Goal: Task Accomplishment & Management: Manage account settings

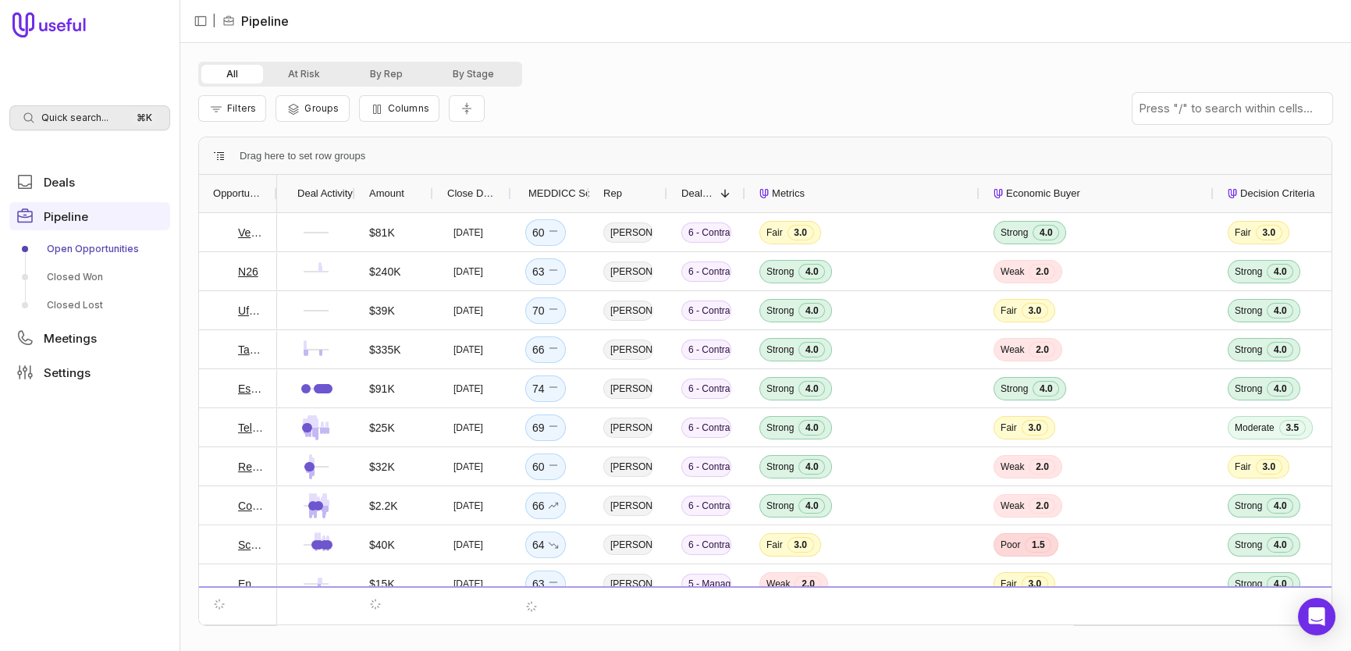
click at [87, 119] on span "Quick search..." at bounding box center [74, 118] width 67 height 12
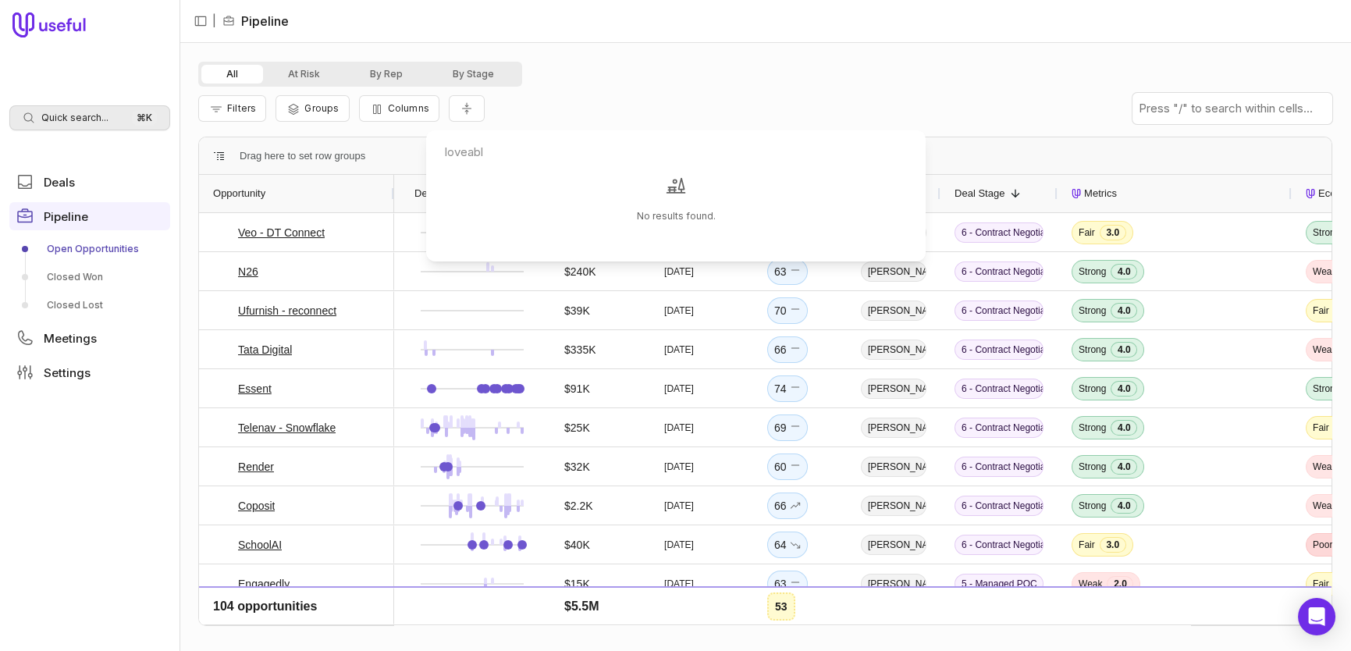
type input "loveable"
drag, startPoint x: 512, startPoint y: 155, endPoint x: 439, endPoint y: 148, distance: 73.7
click at [439, 148] on input "loveable" at bounding box center [675, 152] width 487 height 31
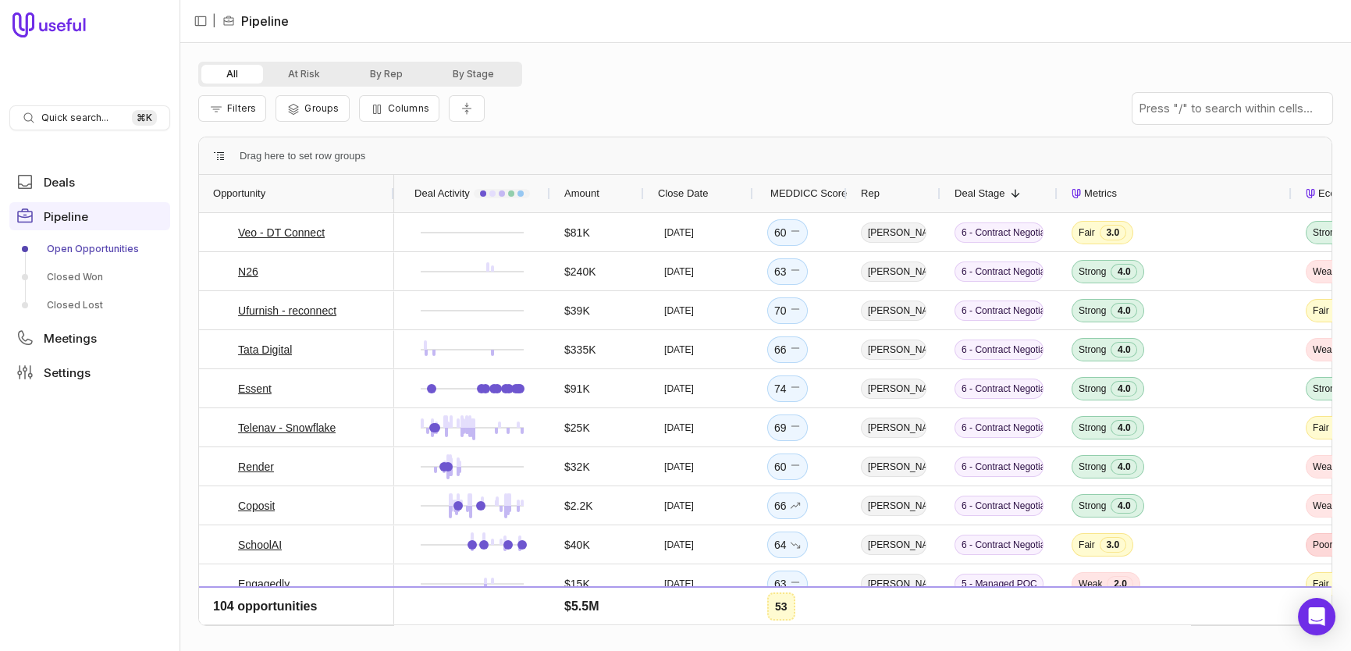
click at [73, 250] on html "Quick search... ⌘ K Deals Pipeline Open Opportunities Closed Won Closed Lost Me…" at bounding box center [675, 325] width 1351 height 651
click at [73, 247] on link "Open Opportunities" at bounding box center [89, 248] width 161 height 25
click at [786, 195] on span "MEDDICC Score" at bounding box center [808, 193] width 76 height 19
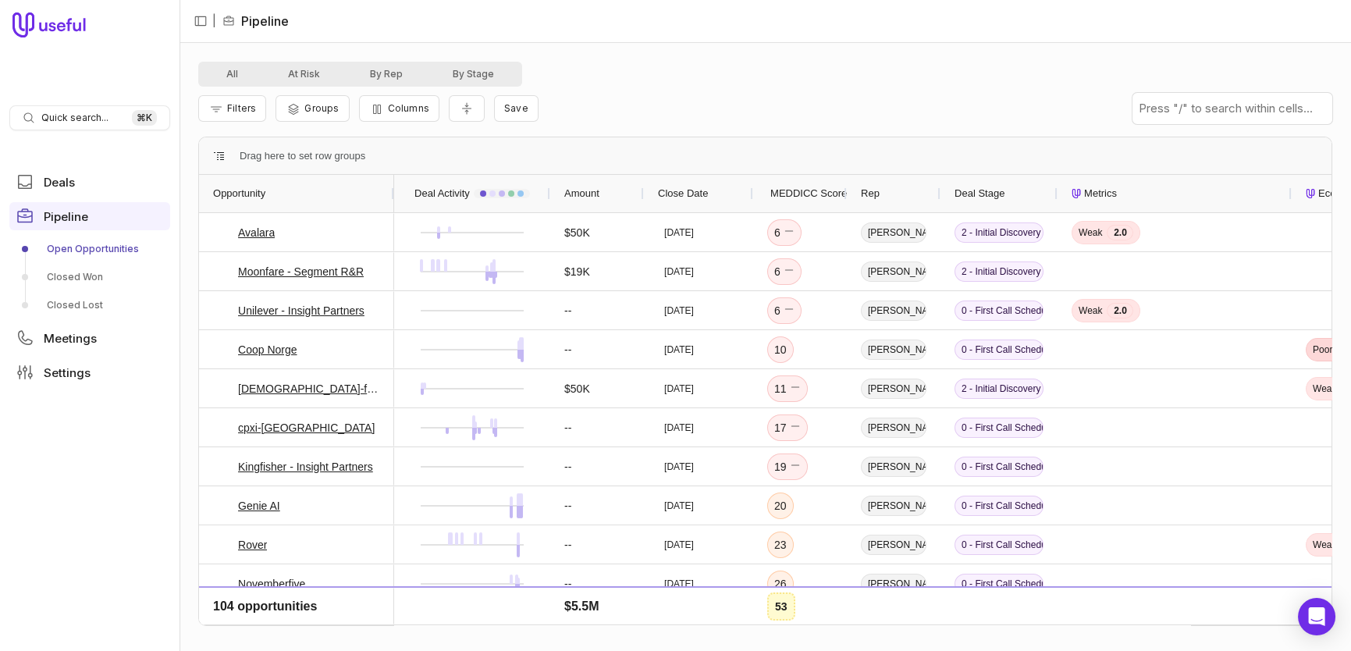
click at [786, 195] on span "MEDDICC Score" at bounding box center [808, 193] width 76 height 19
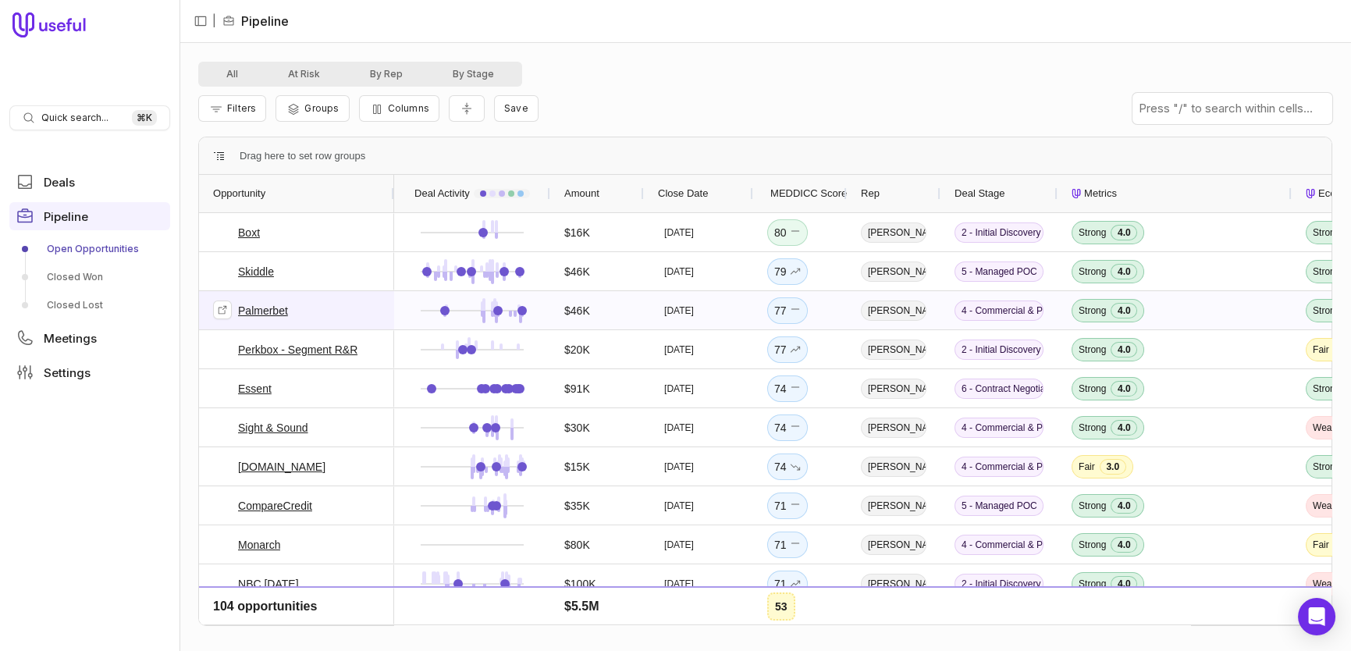
click at [272, 310] on link "Palmerbet" at bounding box center [263, 310] width 50 height 19
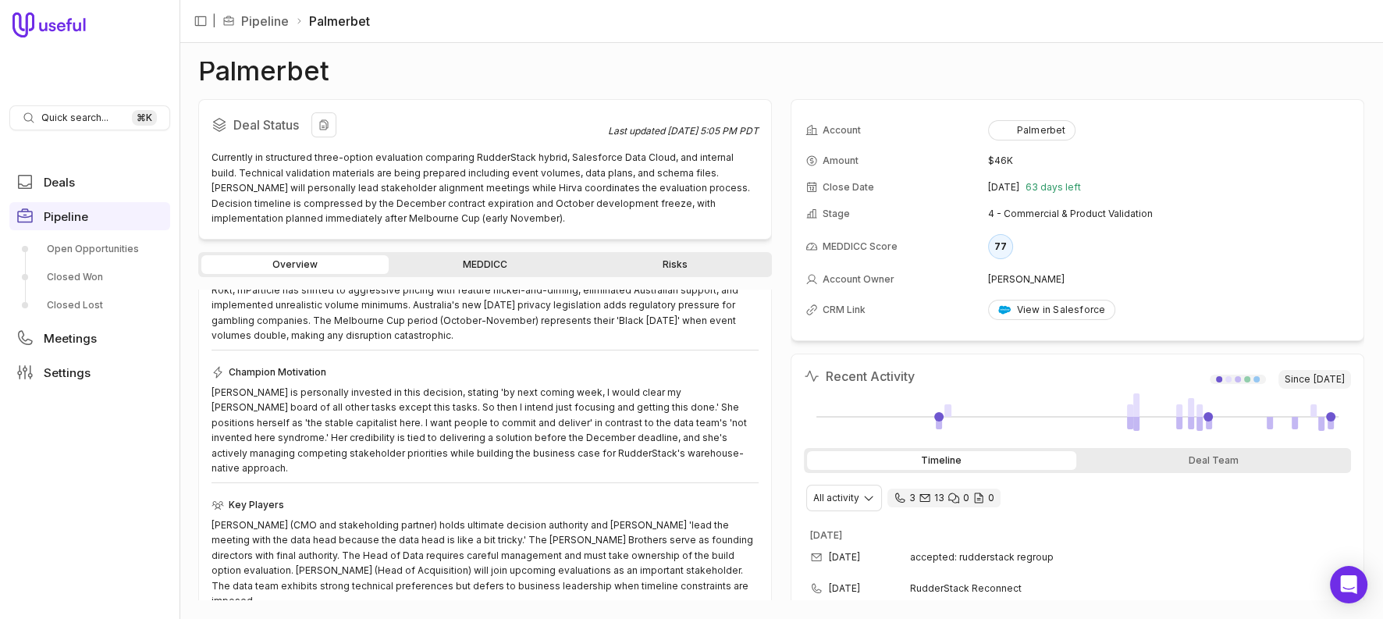
scroll to position [244, 0]
click at [488, 264] on link "MEDDICC" at bounding box center [485, 264] width 187 height 19
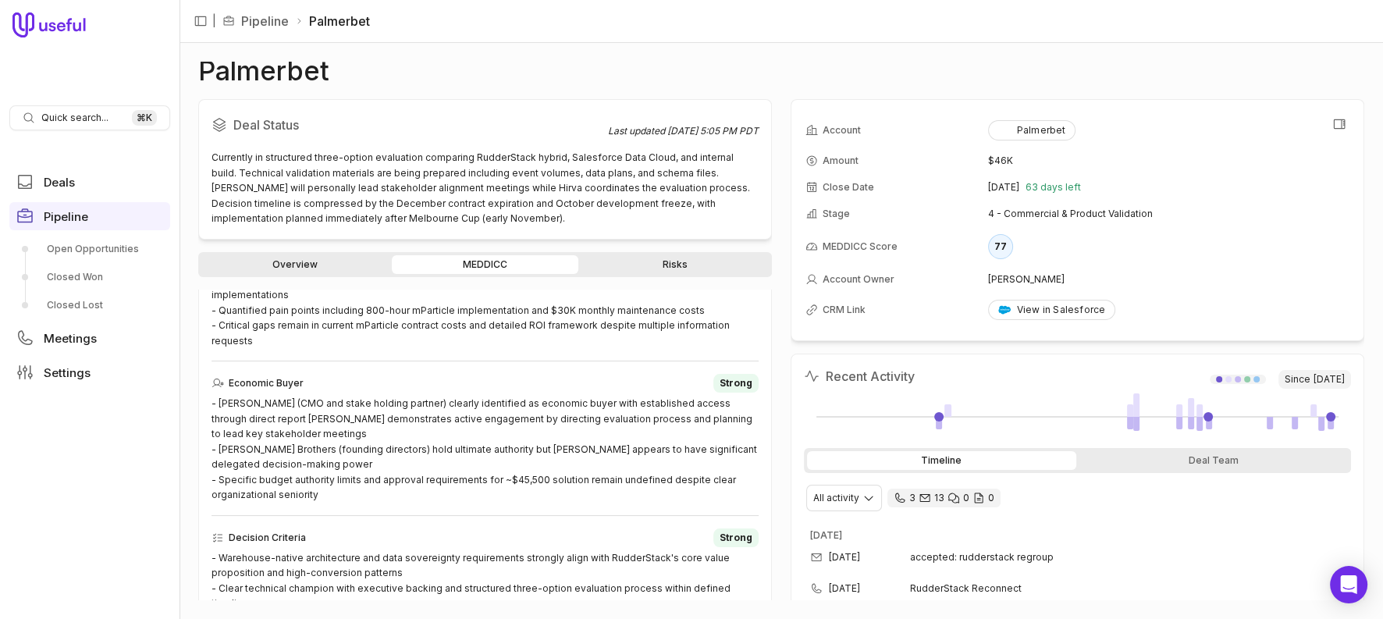
click at [1017, 278] on td "[PERSON_NAME]" at bounding box center [1168, 279] width 361 height 25
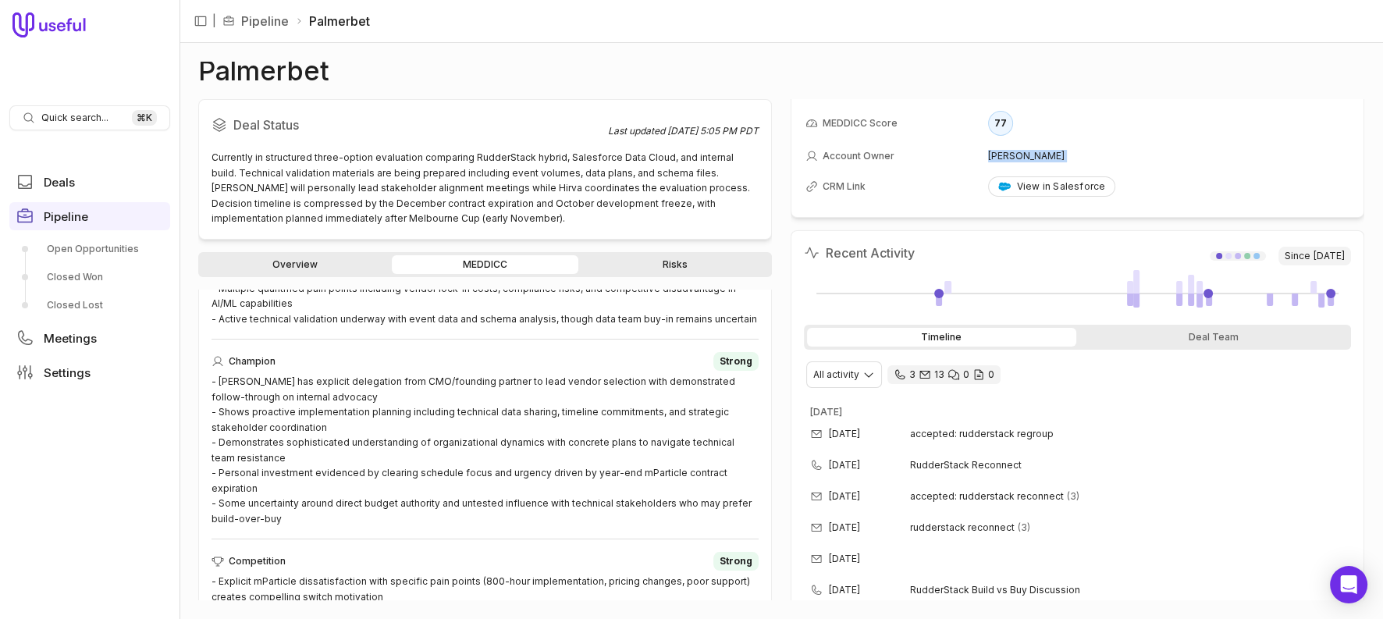
scroll to position [162, 0]
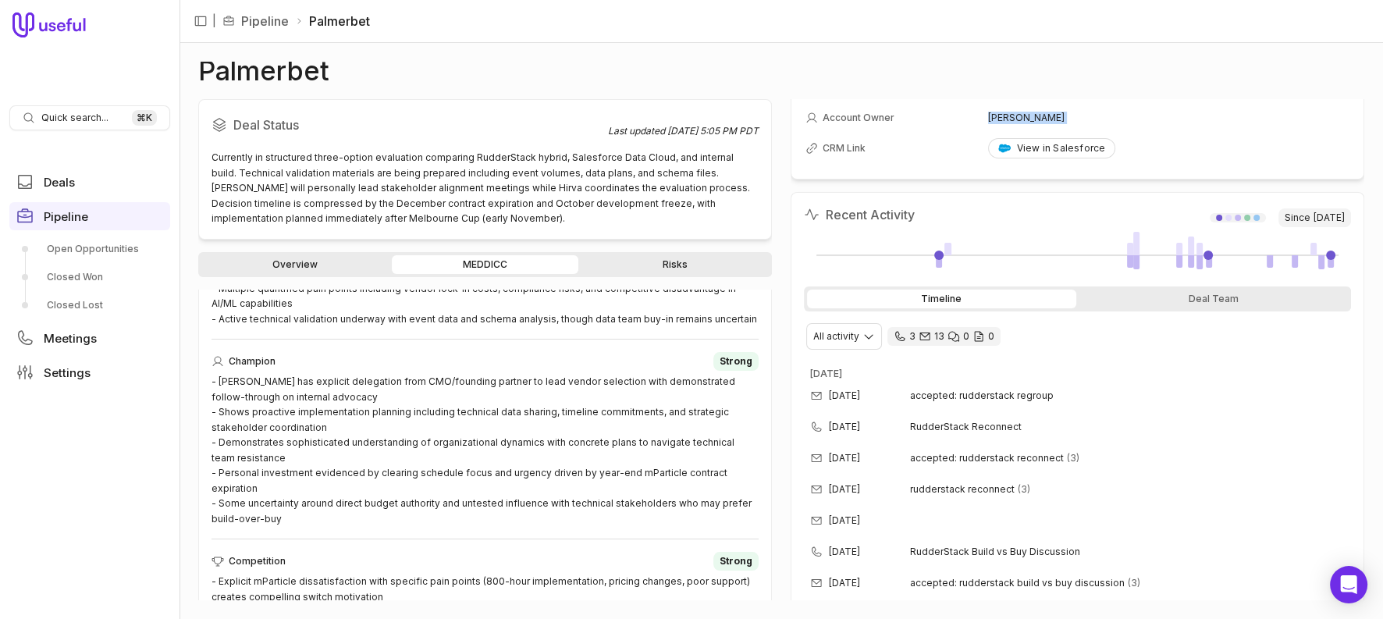
click at [681, 261] on link "Risks" at bounding box center [674, 264] width 187 height 19
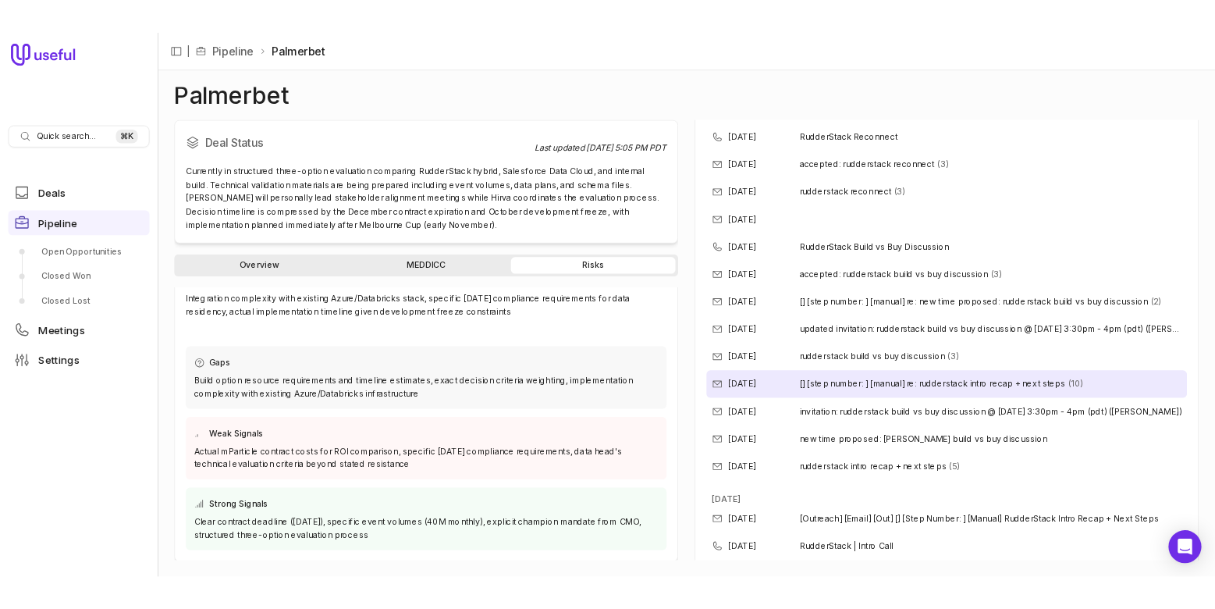
scroll to position [480, 0]
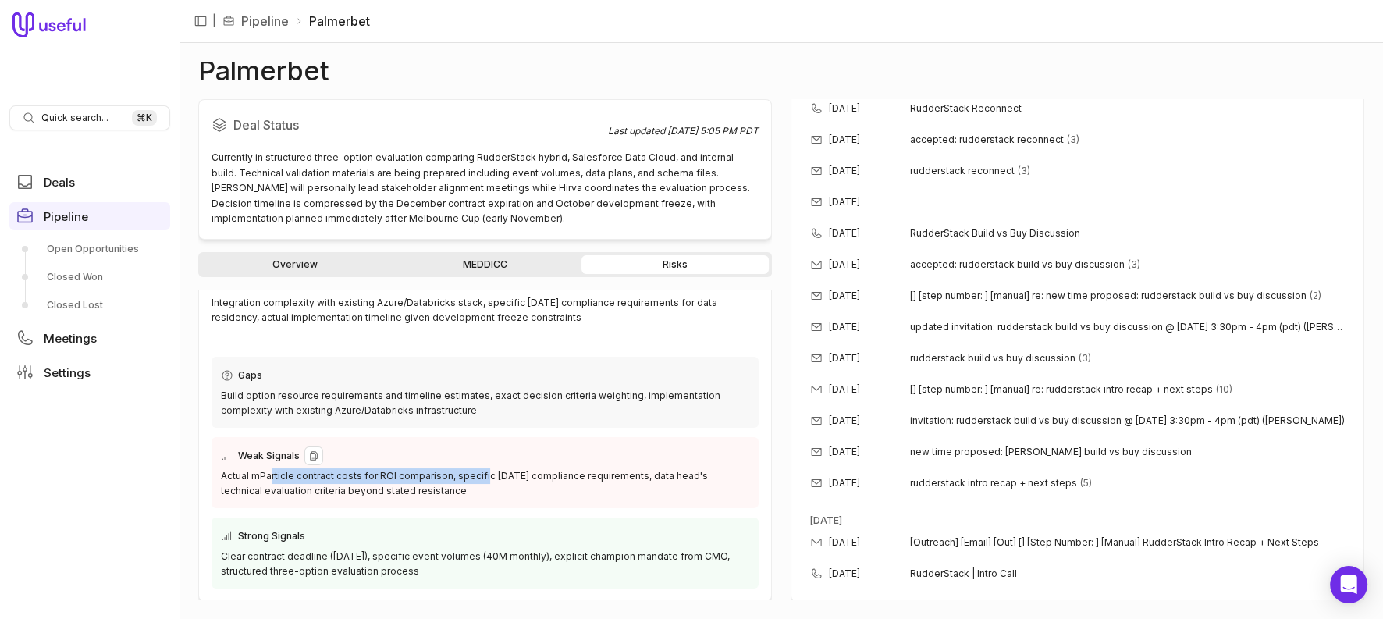
drag, startPoint x: 270, startPoint y: 476, endPoint x: 481, endPoint y: 482, distance: 210.8
click at [481, 482] on div "Actual mParticle contract costs for ROI comparison, specific [DATE] compliance …" at bounding box center [485, 483] width 528 height 30
